Goal: Book appointment/travel/reservation

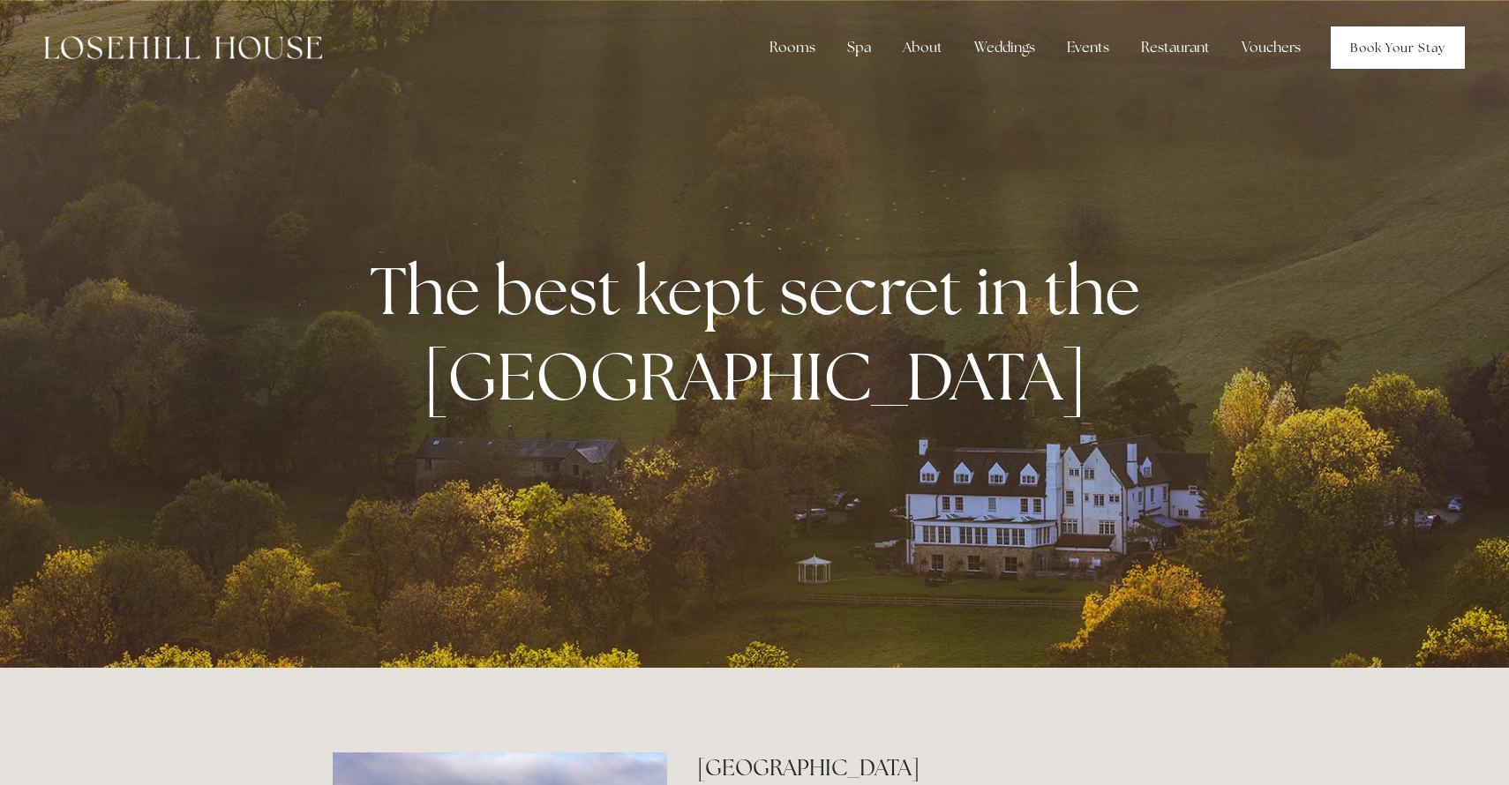
click at [1366, 53] on link "Book Your Stay" at bounding box center [1398, 47] width 134 height 42
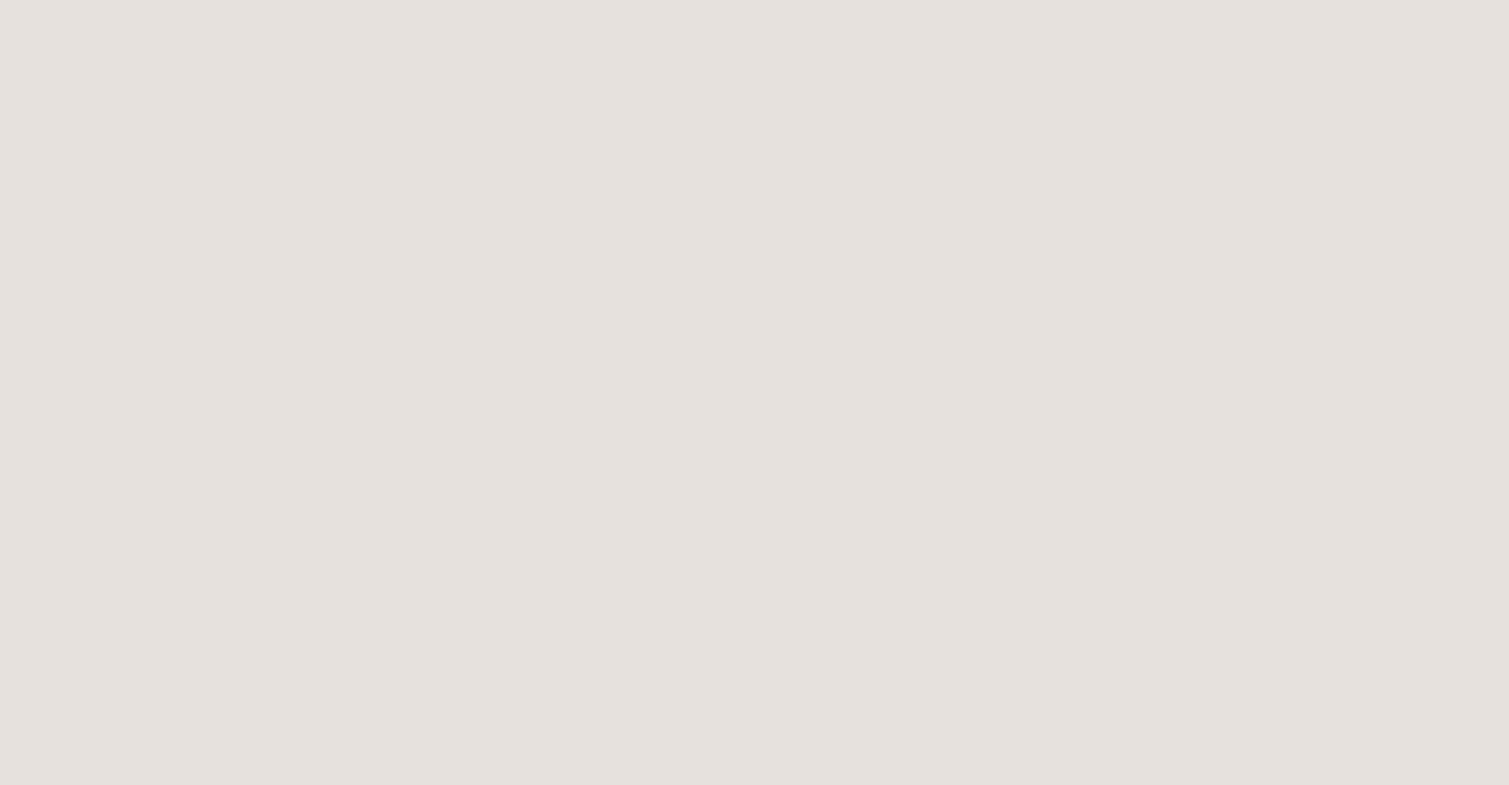
scroll to position [431, 0]
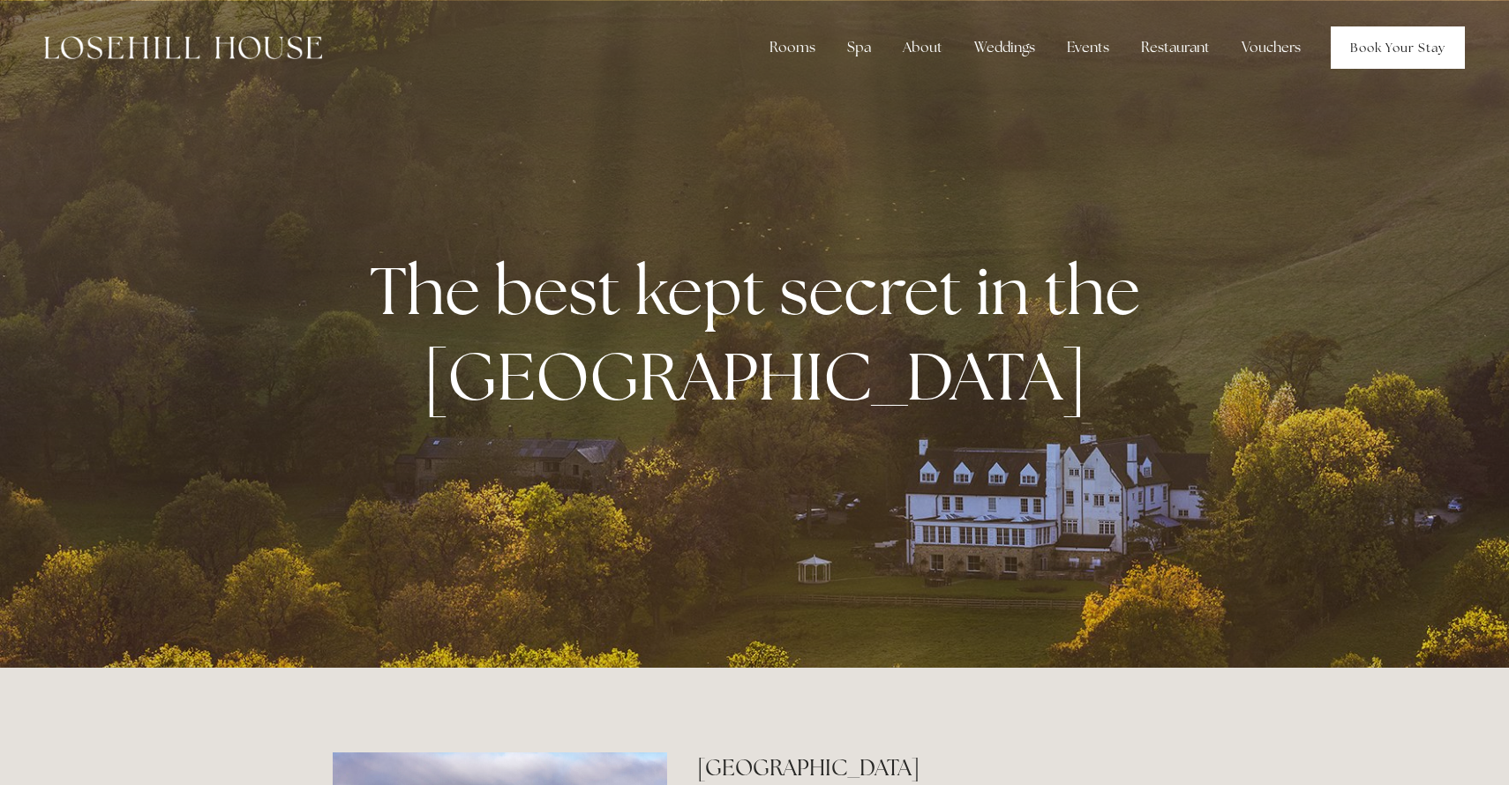
click at [1404, 64] on link "Book Your Stay" at bounding box center [1398, 47] width 134 height 42
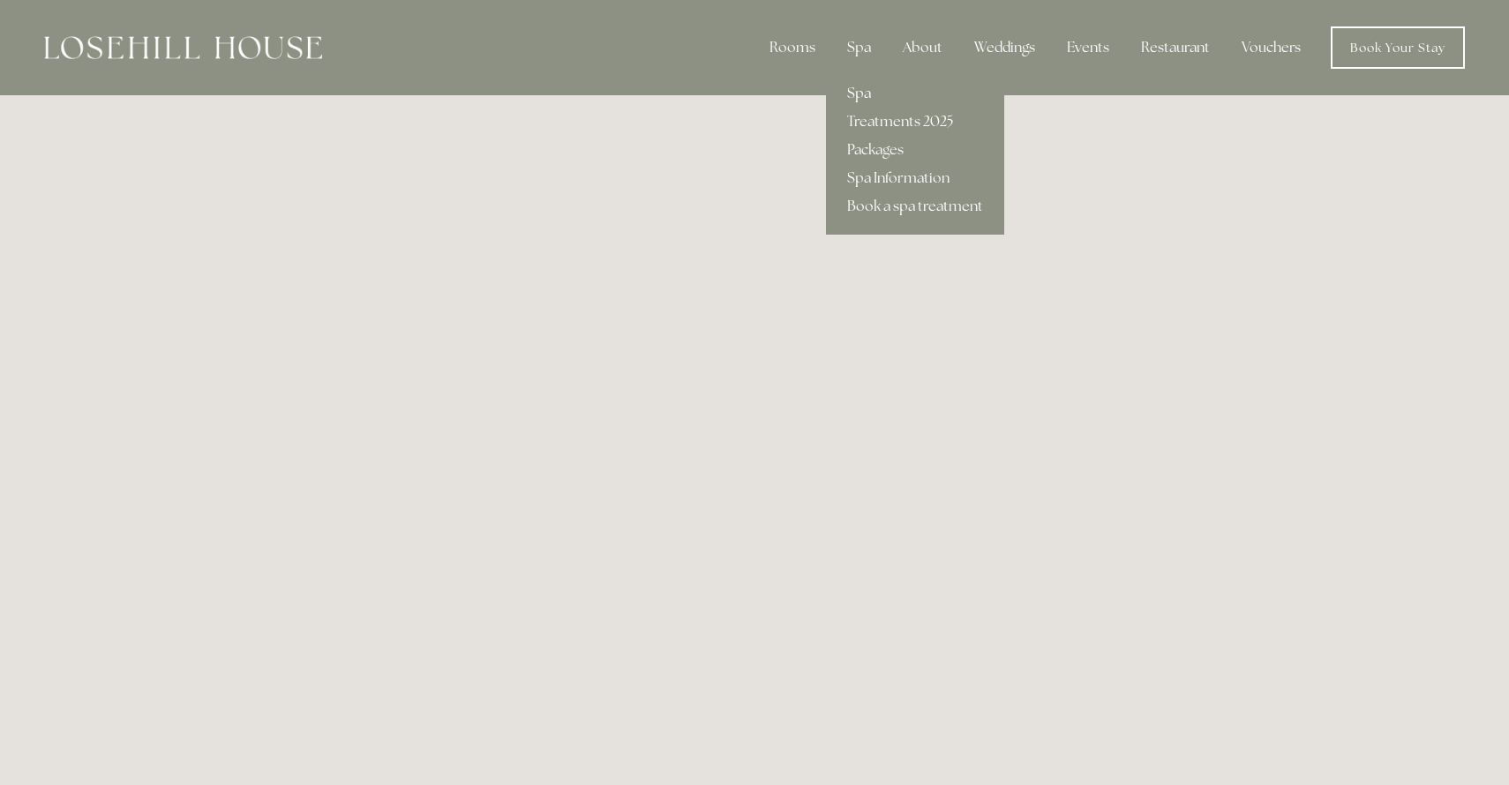
click at [859, 94] on link "Spa" at bounding box center [915, 93] width 178 height 28
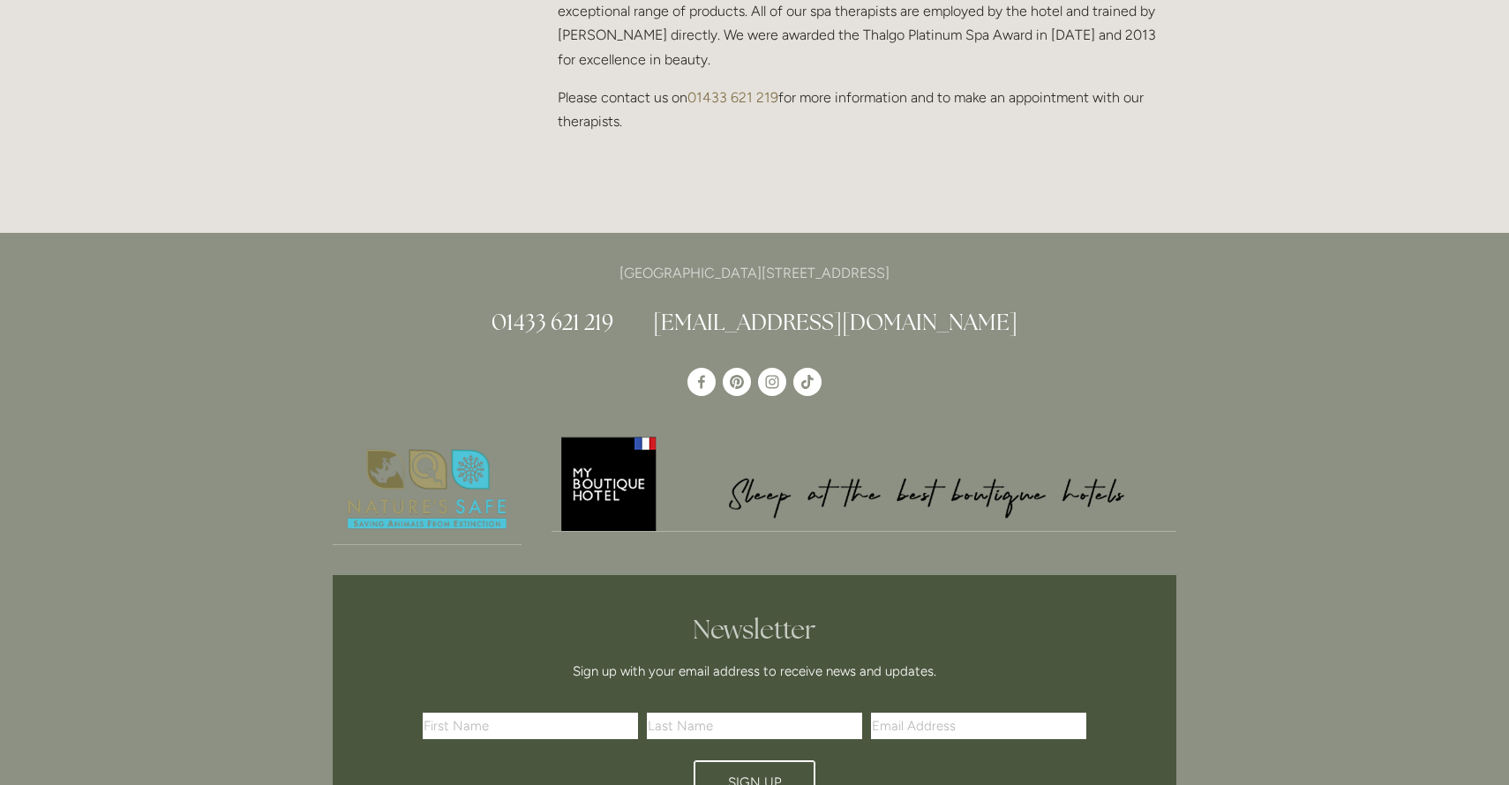
scroll to position [1874, 0]
